Goal: Task Accomplishment & Management: Use online tool/utility

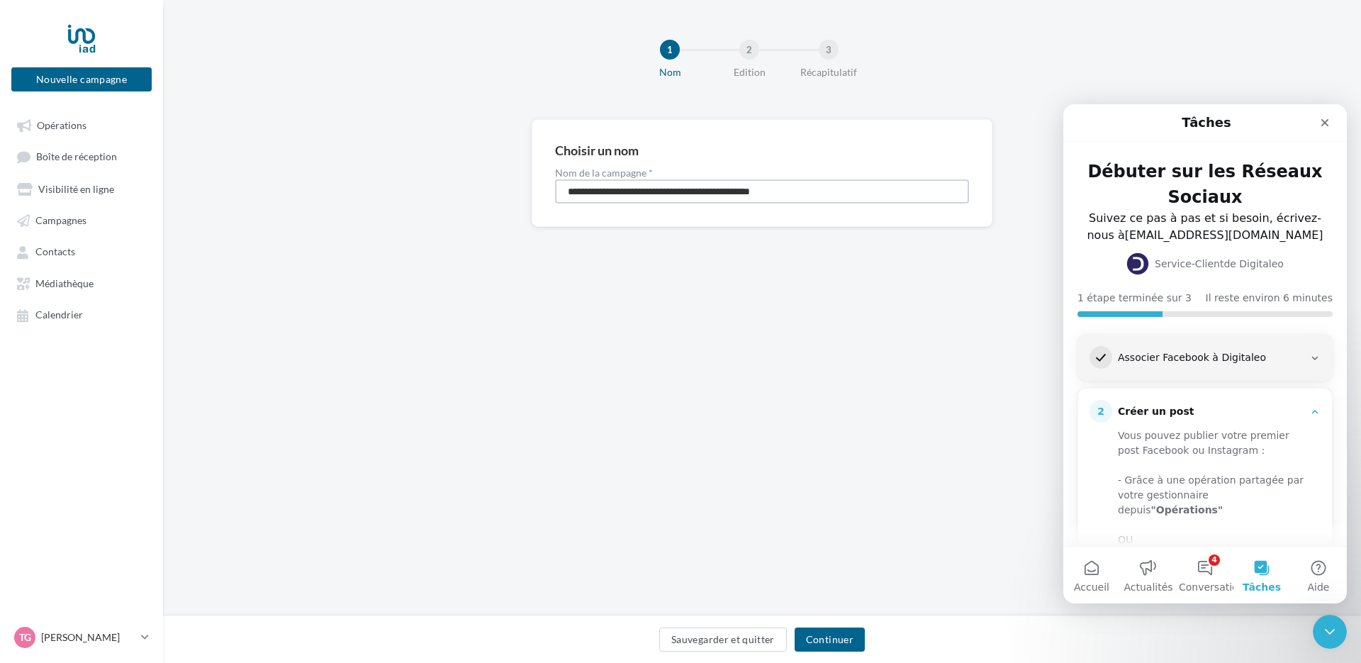
click at [832, 198] on input "**********" at bounding box center [762, 191] width 414 height 24
click at [835, 647] on button "Continuer" at bounding box center [829, 639] width 70 height 24
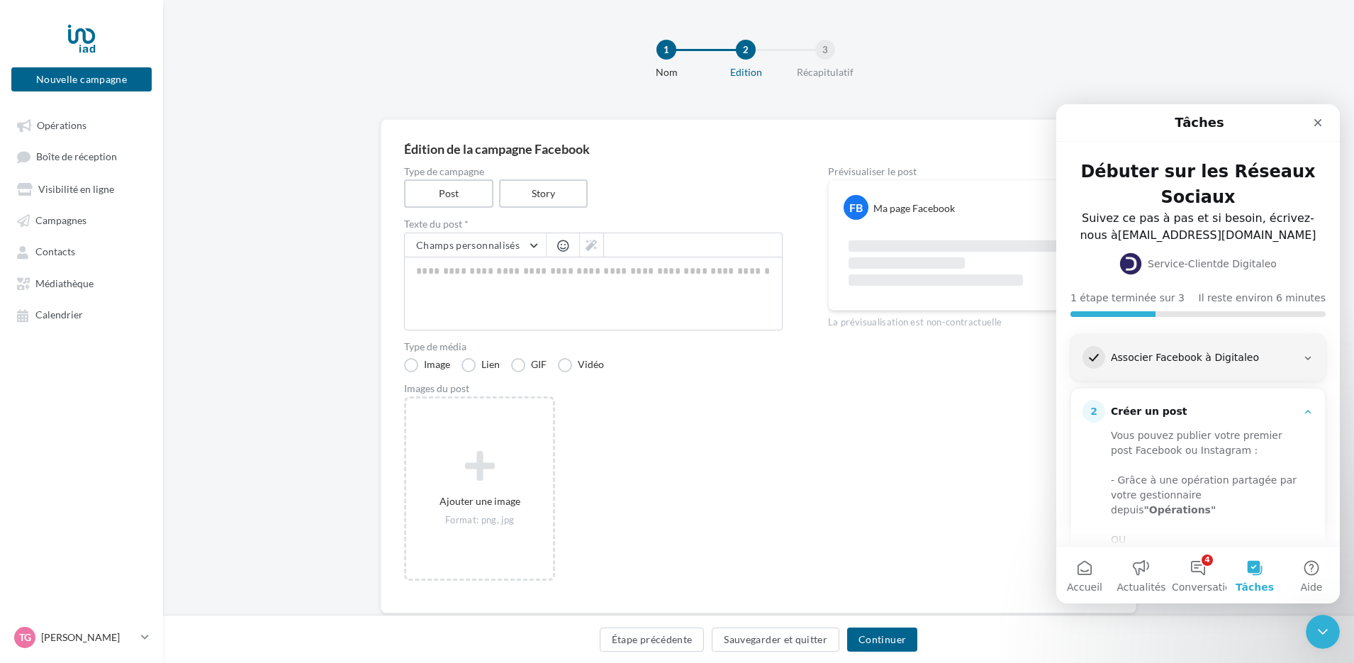
click at [893, 406] on div "Prévisualiser le post FB Ma page Facebook La prévisualisation est non-contractu…" at bounding box center [959, 378] width 262 height 423
click at [687, 438] on div "Ajouter une image Format: png, jpg" at bounding box center [599, 495] width 390 height 199
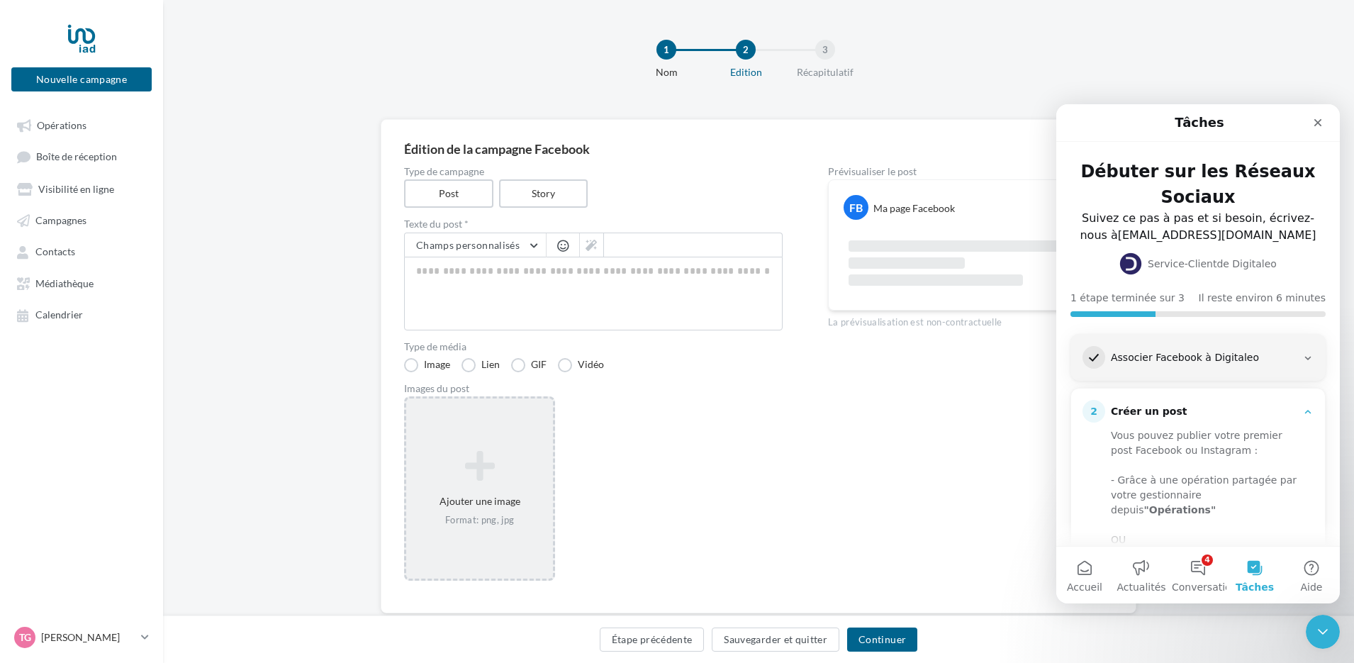
click at [496, 478] on icon at bounding box center [479, 466] width 135 height 34
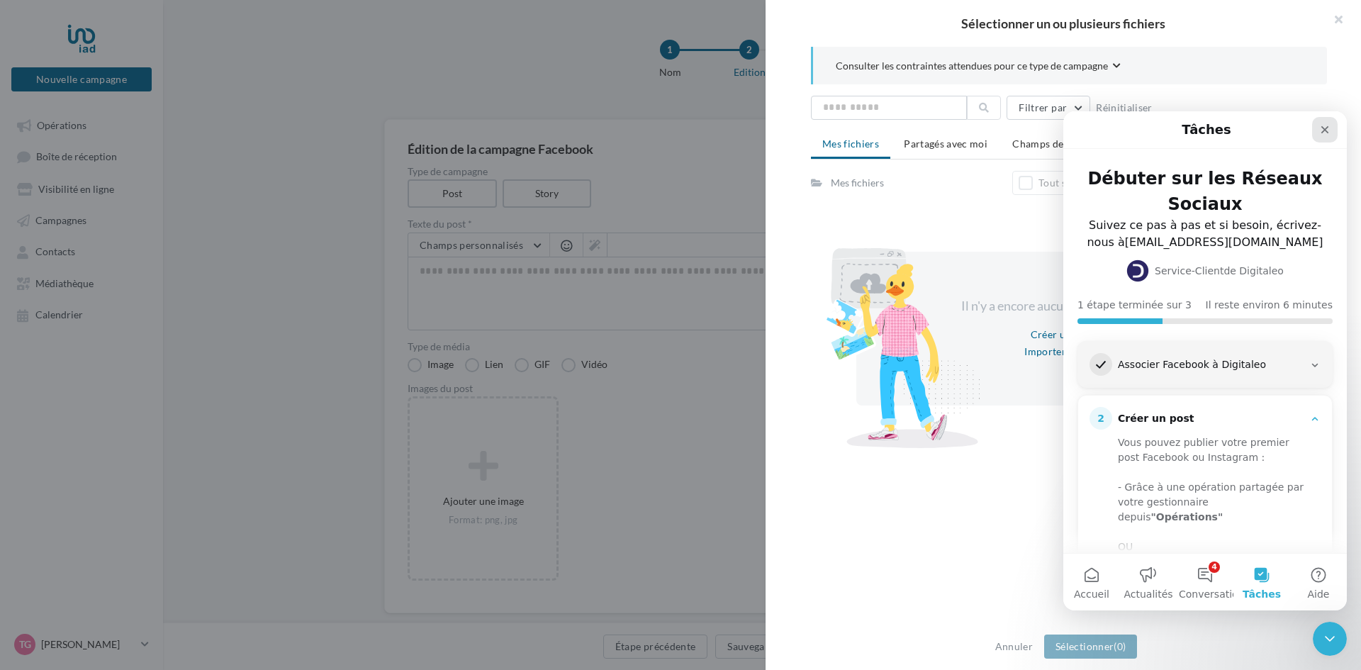
click at [1322, 135] on icon "Fermer" at bounding box center [1324, 129] width 11 height 11
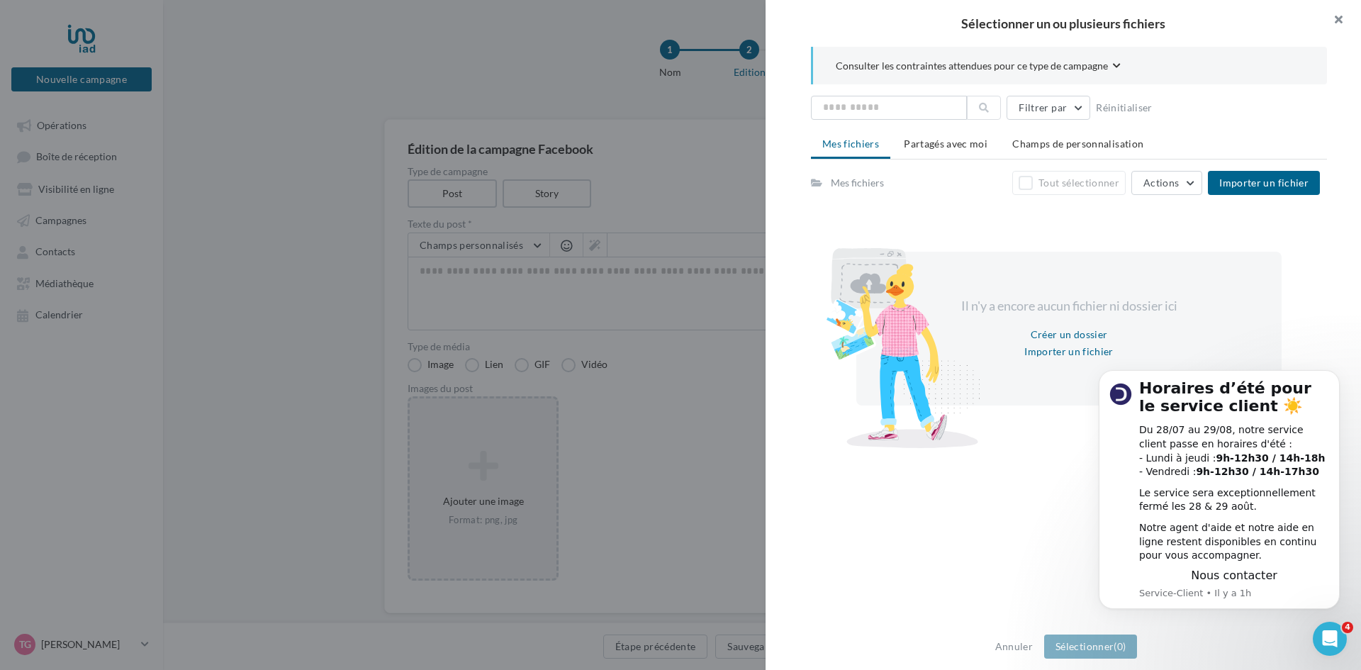
click at [1341, 23] on button "button" at bounding box center [1332, 21] width 57 height 43
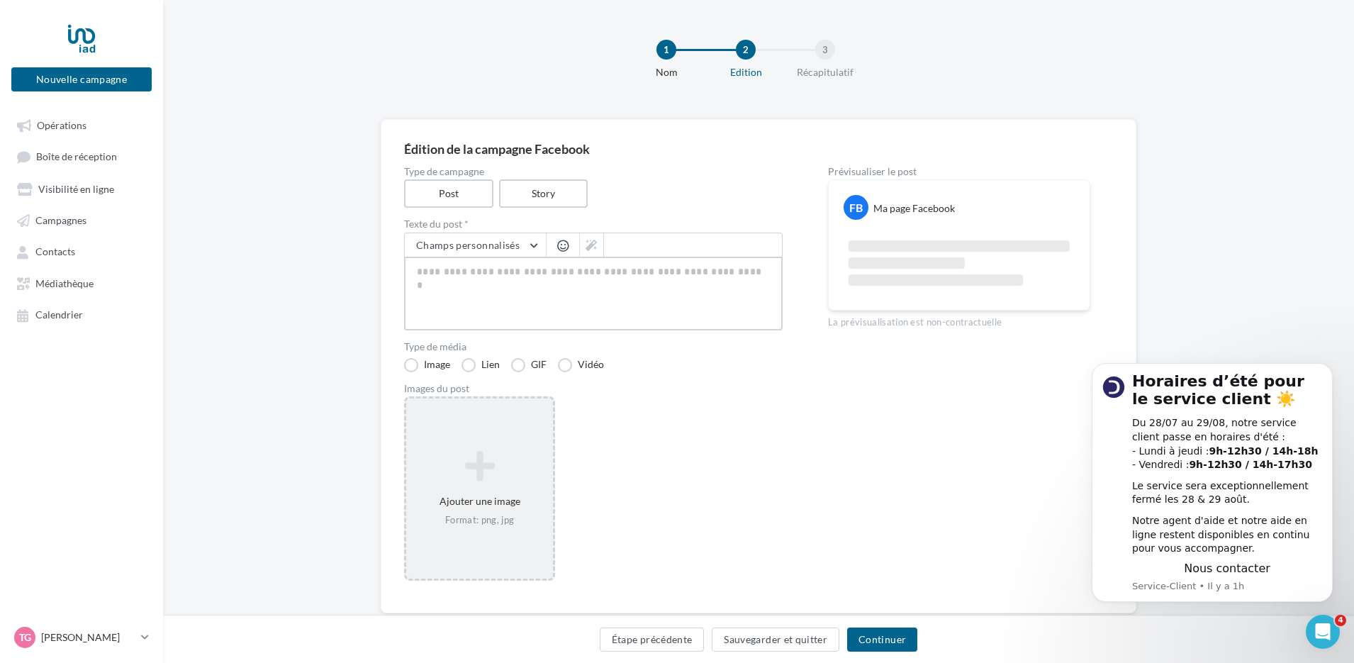
click at [621, 297] on textarea at bounding box center [593, 294] width 378 height 74
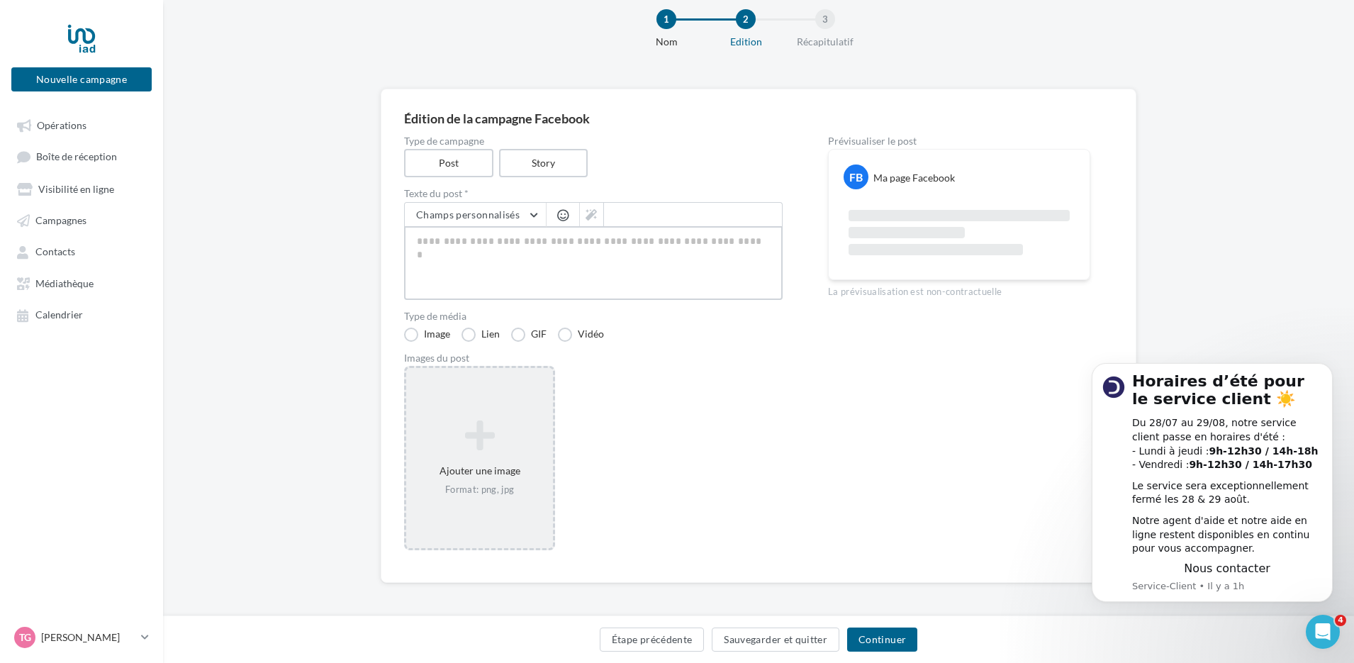
scroll to position [34, 0]
click at [886, 644] on button "Continuer" at bounding box center [882, 639] width 70 height 24
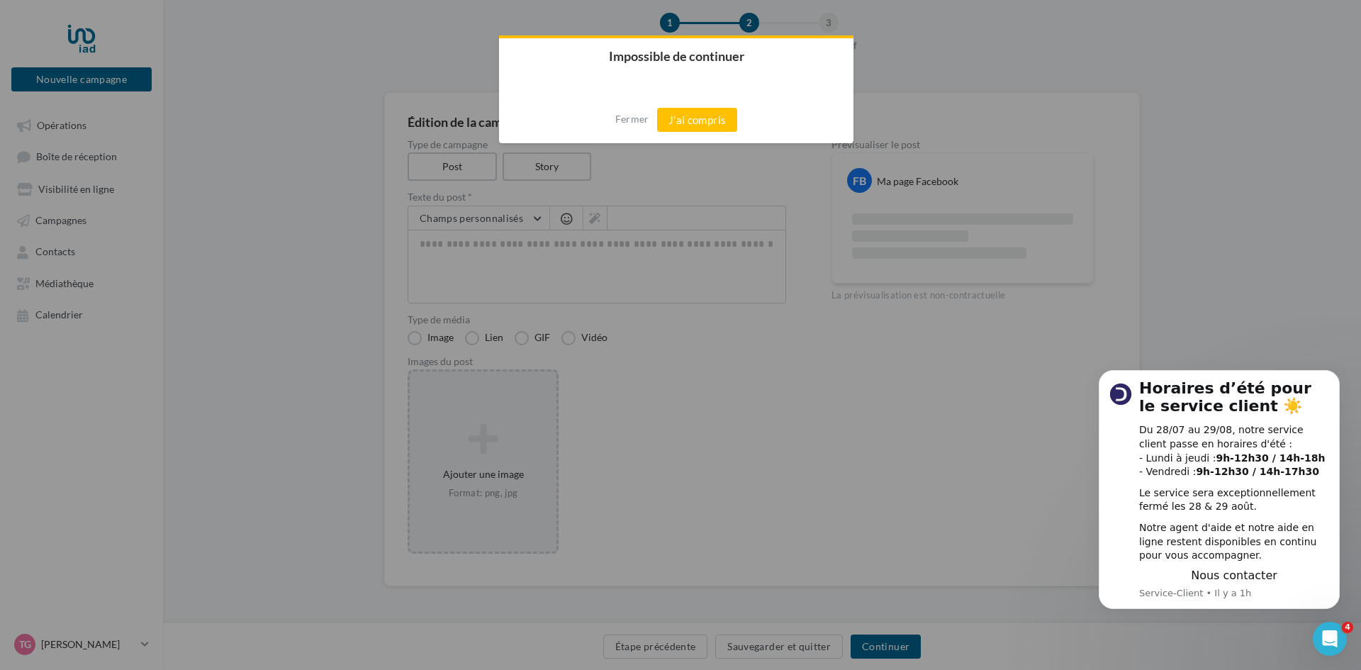
click at [295, 104] on div at bounding box center [680, 335] width 1361 height 670
